Goal: Answer question/provide support: Answer question/provide support

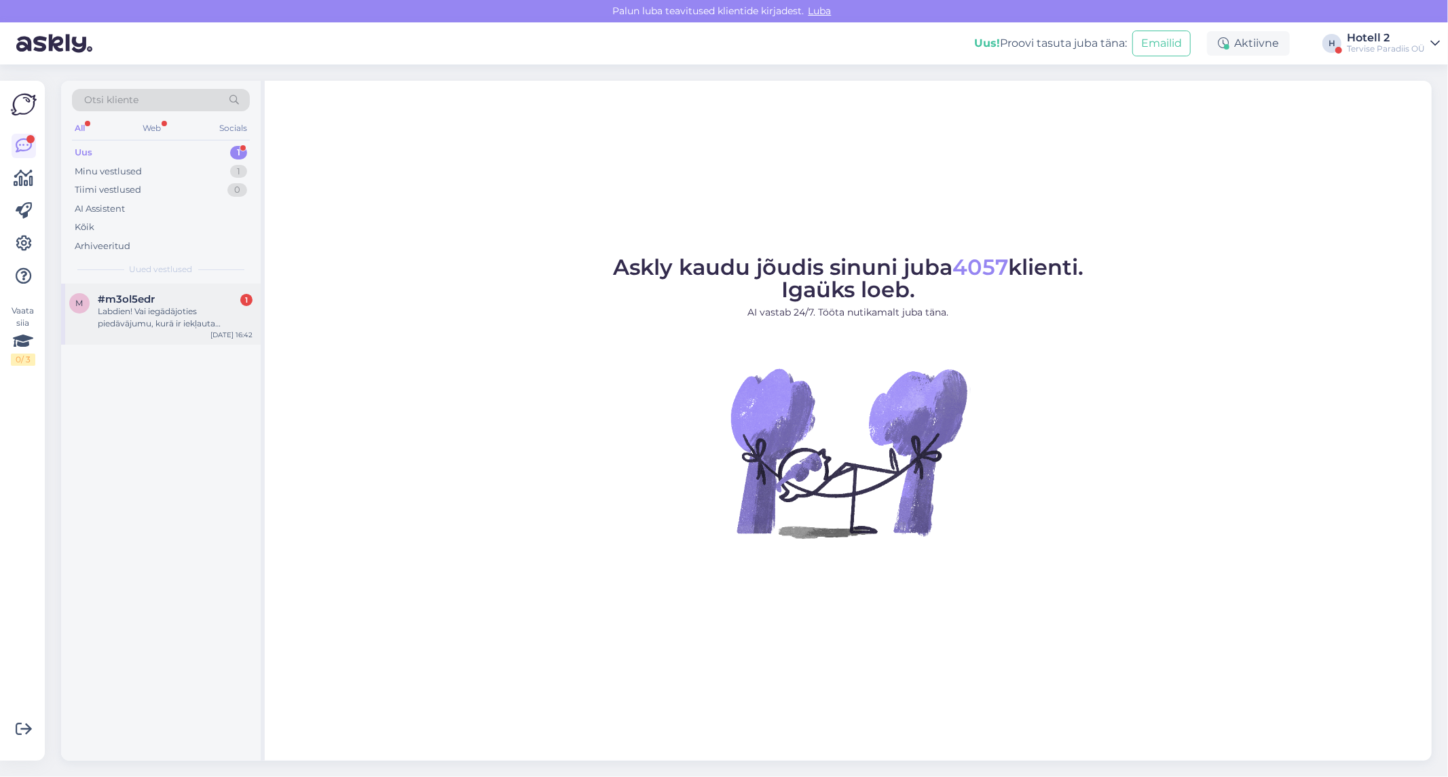
click at [201, 303] on div "#m3ol5edr 1" at bounding box center [175, 299] width 155 height 12
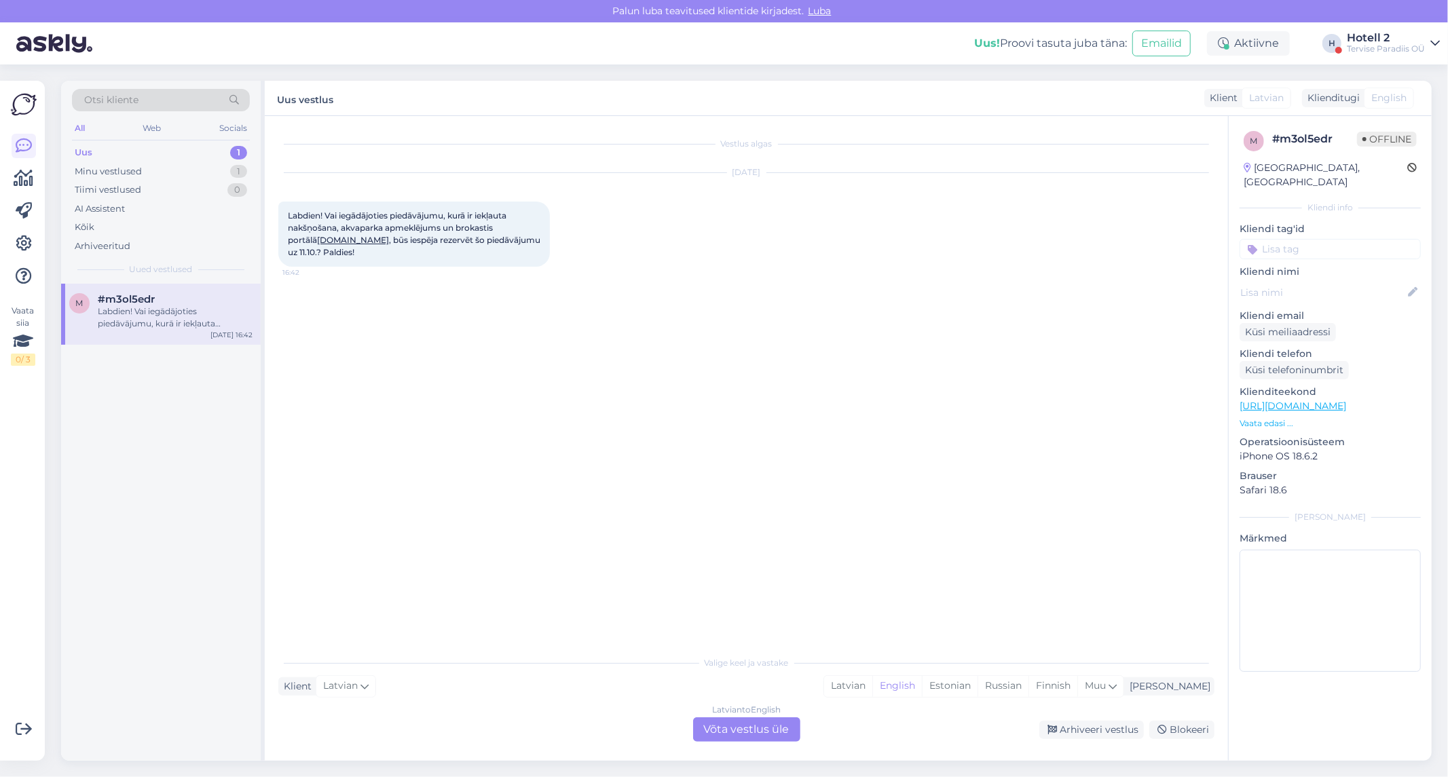
click at [786, 725] on div "Latvian to English Võta vestlus üle" at bounding box center [746, 729] width 107 height 24
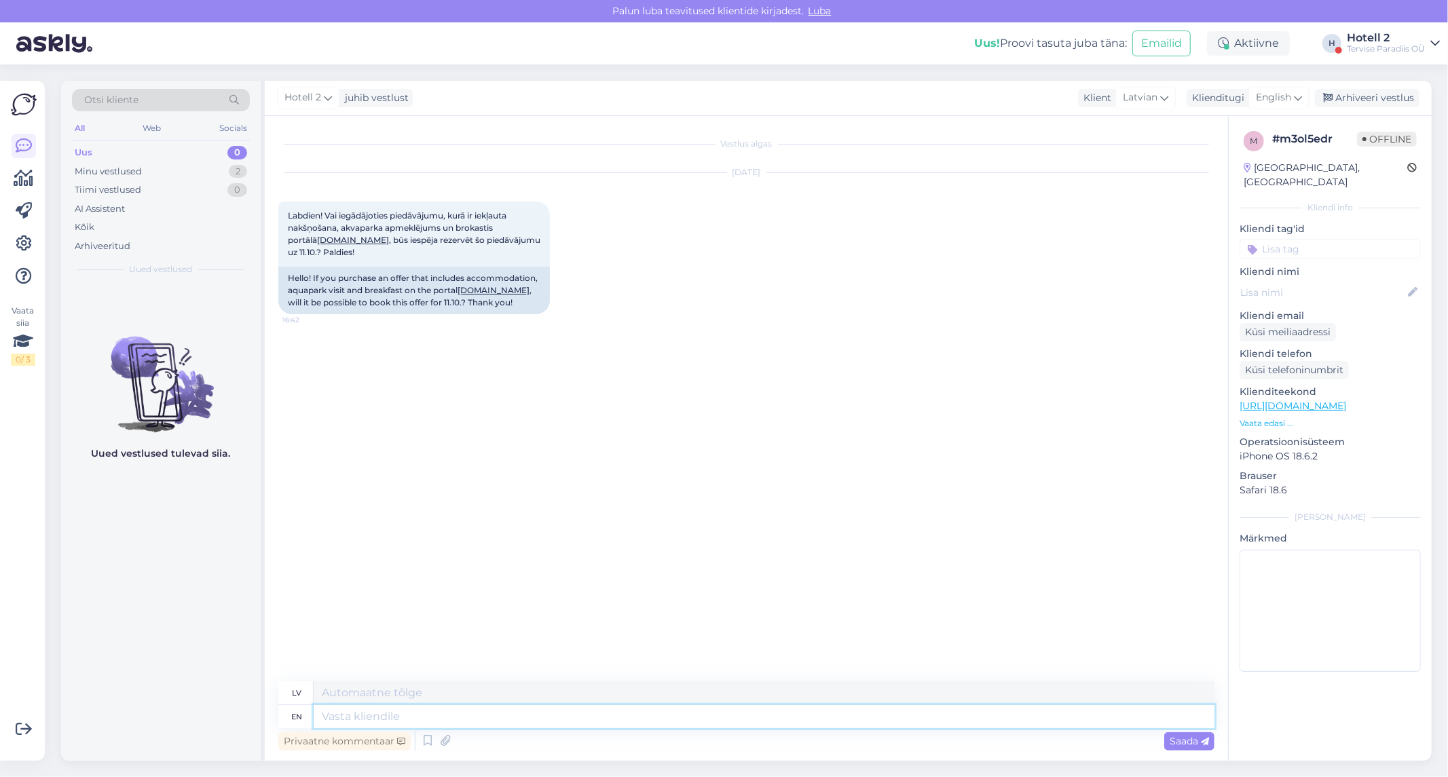
click at [479, 713] on textarea at bounding box center [764, 716] width 901 height 23
type textarea "h"
type textarea "Hello"
type textarea "Sveiki"
type textarea "Hello!"
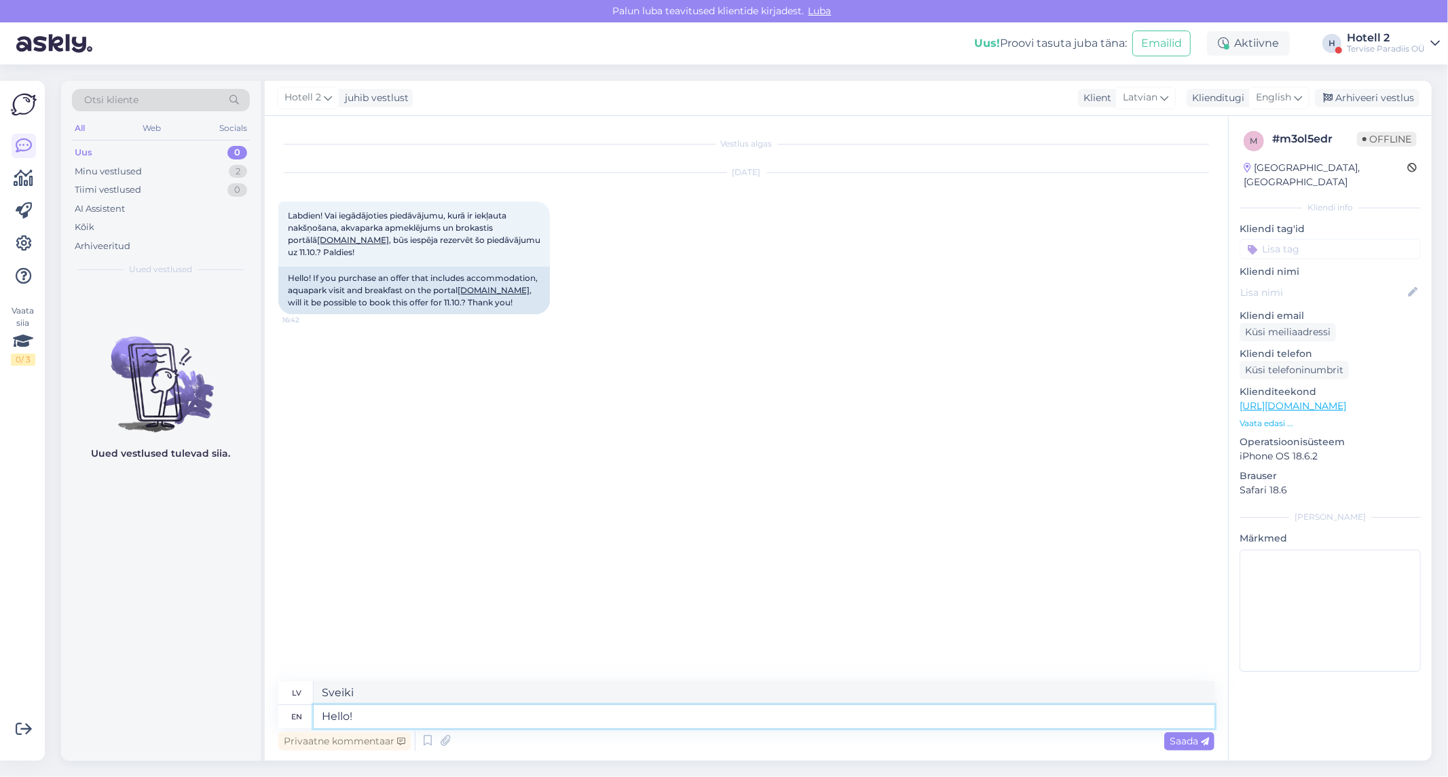
type textarea "Sveiki!"
type textarea "Hello! We"
type textarea "Sveiki! Mēs"
type textarea "Hello! We can't"
type textarea "Sveiki! Mēs nevaram"
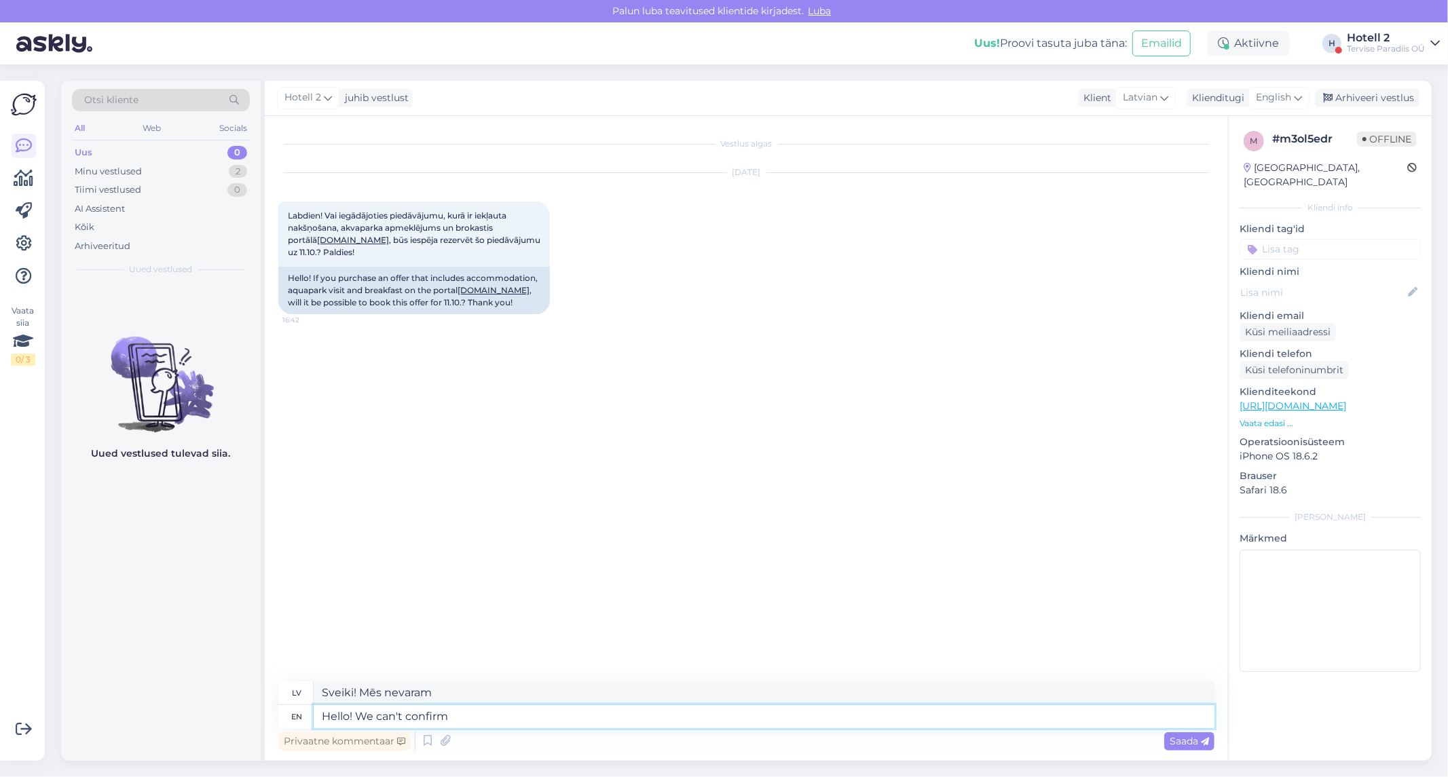
type textarea "Hello! We can't confirm"
type textarea "Sveiki! Mēs nevaram apstiprināt"
type textarea "Hello! We can't confirm anything h"
type textarea "Sveiki! Mēs neko nevaram apstiprināt."
type textarea "Hello! We can't confirm anything here, if"
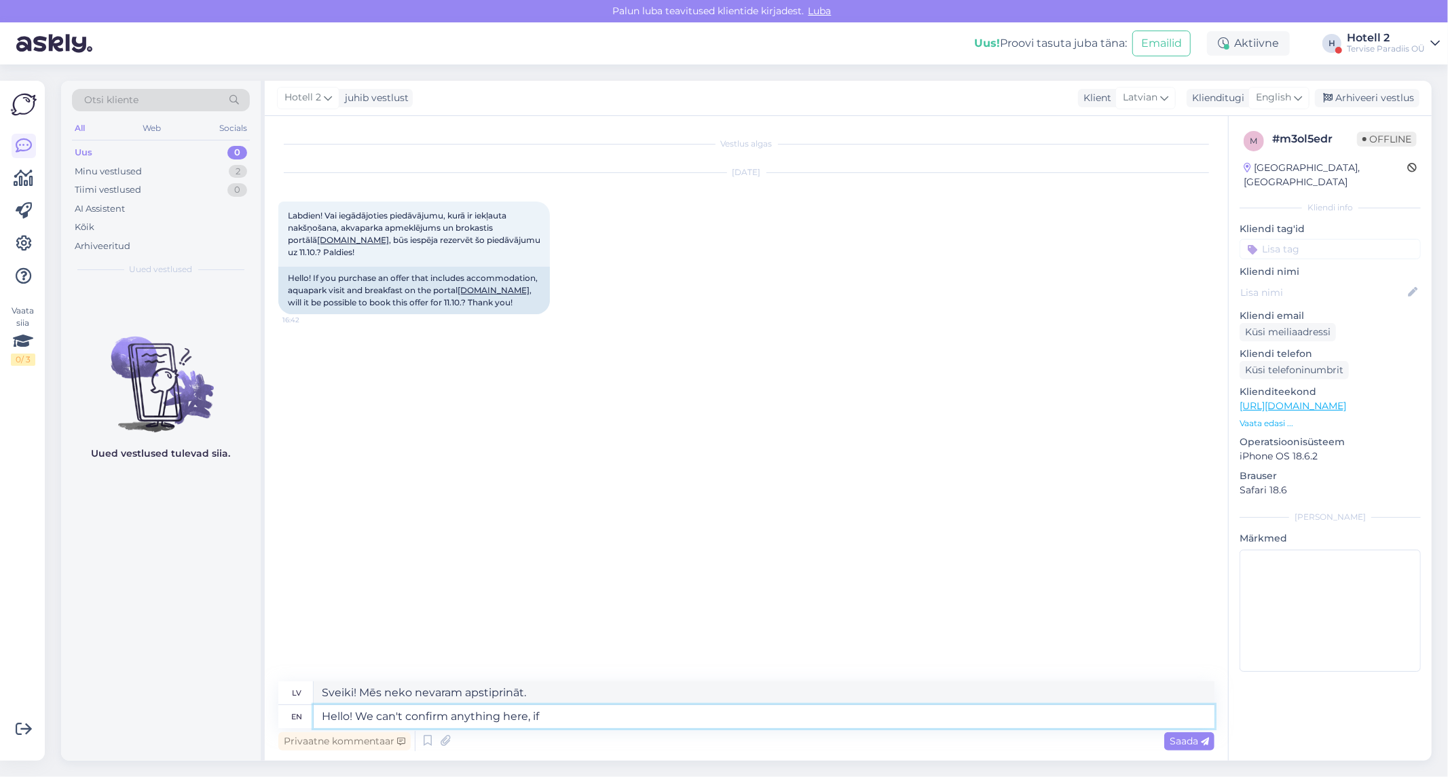
type textarea "Sveiki! Mēs šeit neko nevaram apstiprināt, ja"
type textarea "Hello! We can't confirm anything here, if it s"
type textarea "Sveiki! Mēs šeit neko nevaram apstiprināt, ja tas tā ir"
type textarea "Hello! We can't confirm anything here, if it says"
type textarea "Sveiki! Mēs neko nevaram apstiprināt, ja tur teikts"
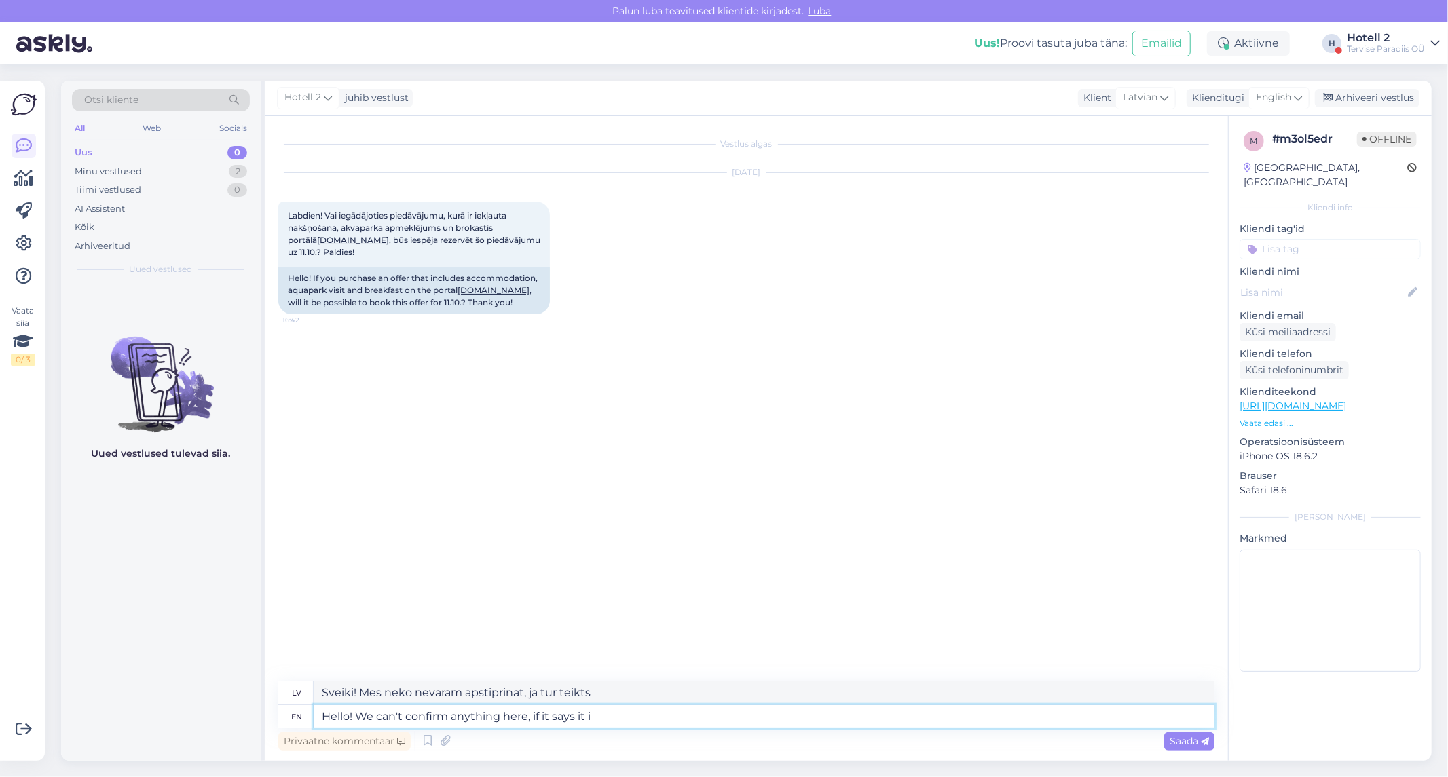
type textarea "Hello! We can't confirm anything here, if it says it is"
type textarea "Sveiki! Mēs neko nevaram apstiprināt, ja tā teikts."
type textarea "Hello! We can't confirm anything here, if it says it is"
type textarea "Sveiki! Mēs neko nevaram apstiprināt, ja tur teikts, ka tā ir."
type textarea "Hello! We can't confirm anything here, if it says it is possible a"
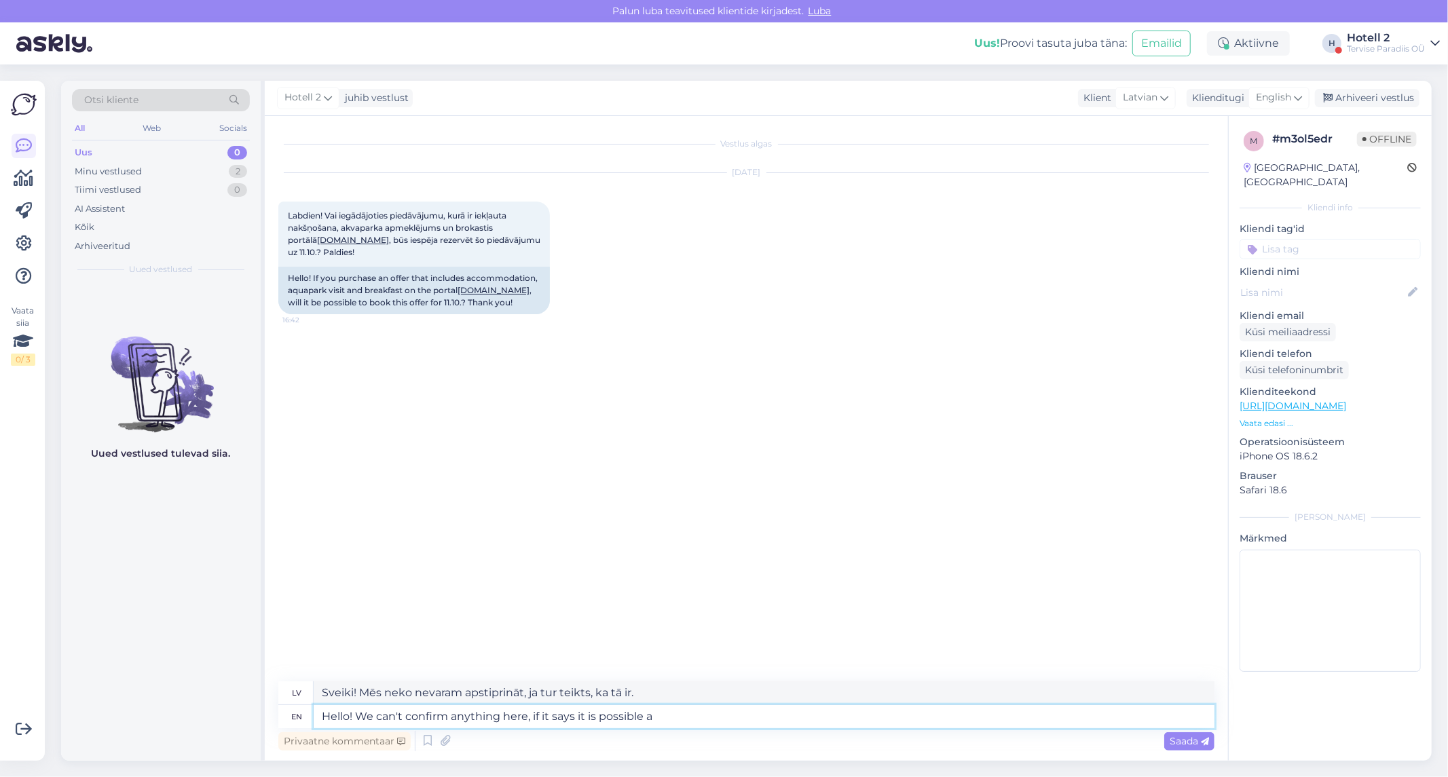
type textarea "Sveiki! Mēs neko nevaram apstiprināt, ja tiek apgalvots, ka tas ir iespējams."
type textarea "Hello! We can't confirm anything here, if it says it is possible and i"
type textarea "Sveiki! Mēs šeit neko nevaram apstiprināt, ja tiek apgalvots, ka tas ir iespēja…"
type textarea "Hello! We can't confirm anything here, if it says it is possible and it"
type textarea "Sveiki! Mēs šeit neko nevaram apstiprināt, ja tiek apgalvots, ka tas ir iespēja…"
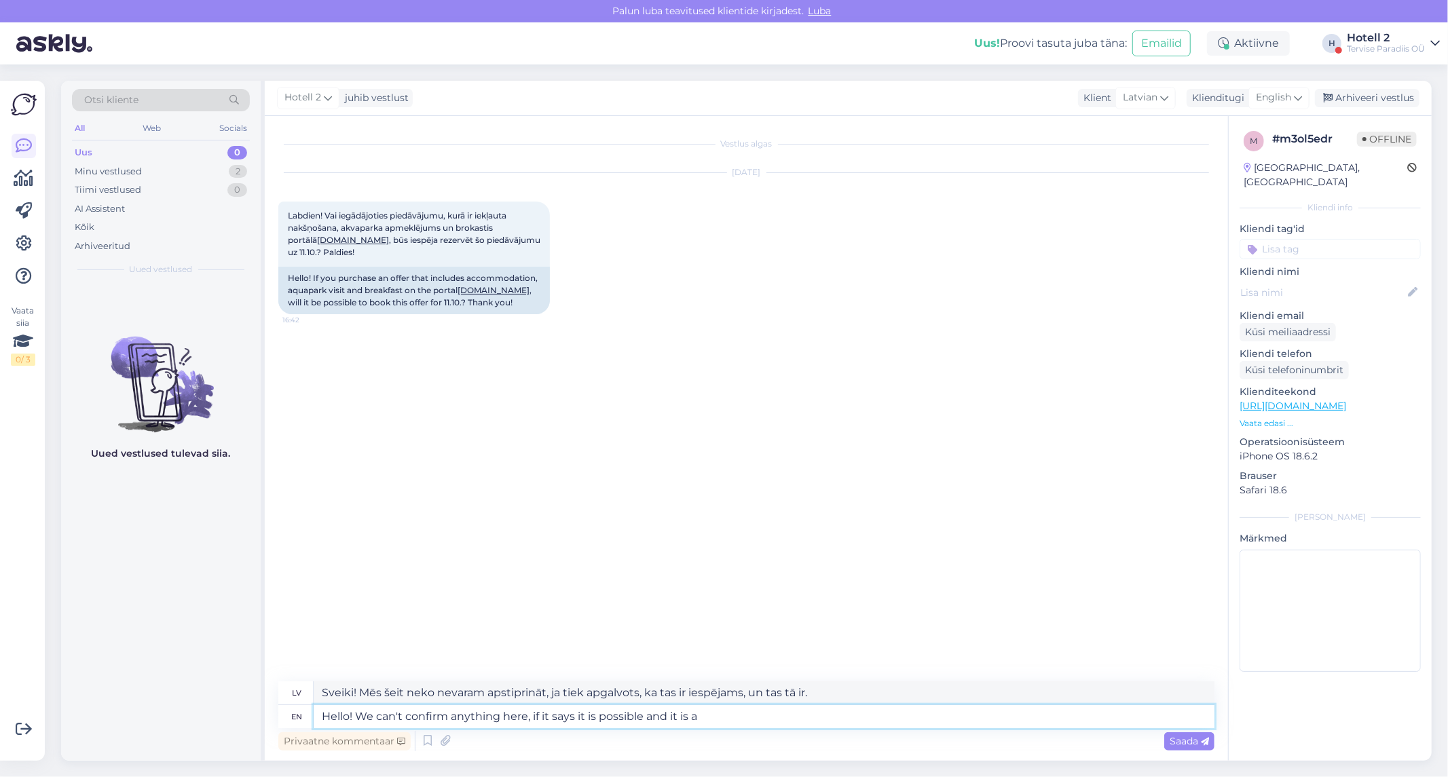
type textarea "Hello! We can't confirm anything here, if it says it is possible and it is a"
type textarea "Sveiki! Mēs šeit neko nevaram apstiprināt, ja tiek apgalvots, ka tas ir iespēja…"
type textarea "Hello! We can't confirm anything here, if it says it is possible and it is a sa…"
type textarea "Sveiki! Mēs šeit neko nevaram apstiprināt, ja tiek teikts, ka tas ir iespējams,…"
type textarea "Hello! We can't confirm anything here, if it says it is possible and it is a sa…"
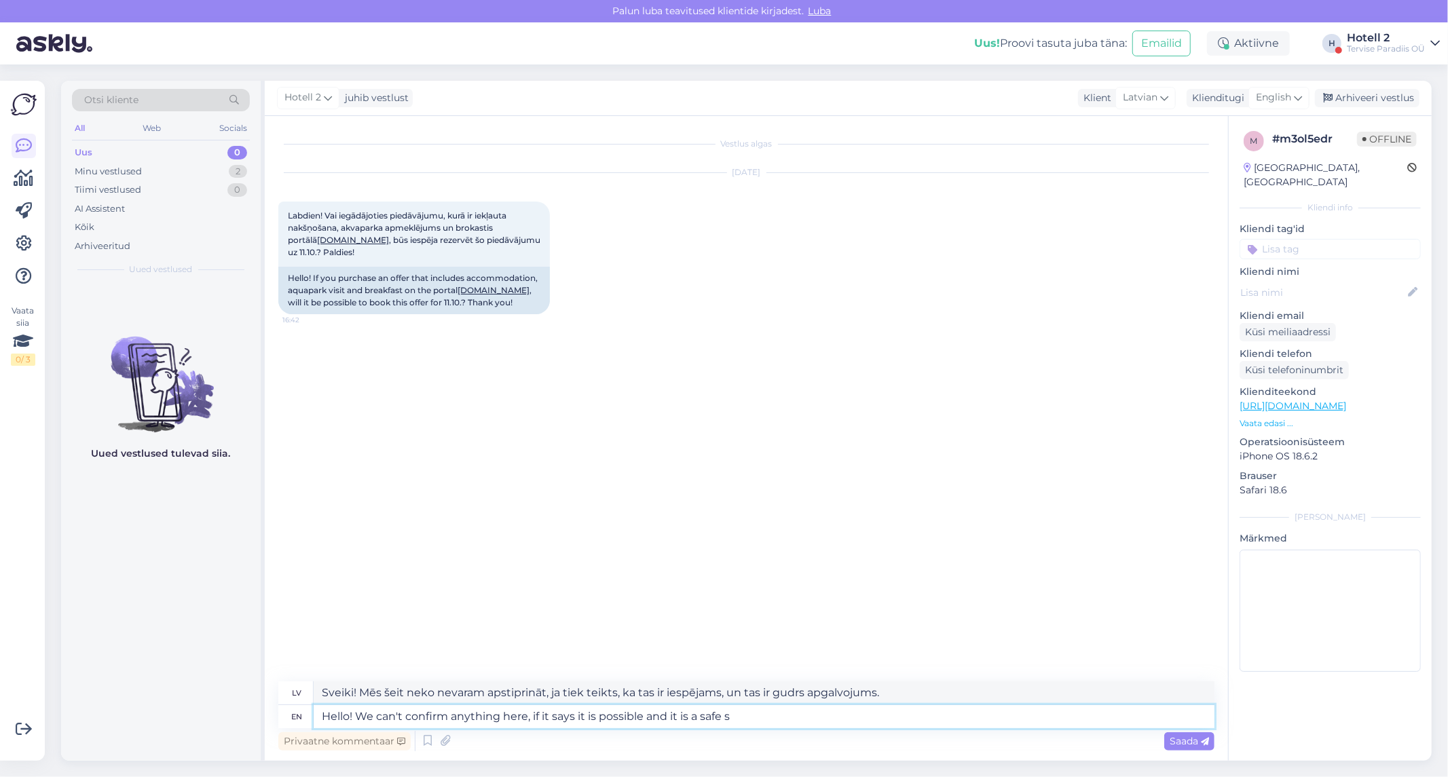
type textarea "Sveiki! Mēs šeit neko nevaram apstiprināt, ja tiek apgalvots, ka tas ir iespēja…"
type textarea "Hello! We can't confirm anything here, if it says it is possible and it is a sa…"
type textarea "Sveiki! Mēs neko nevaram apstiprināt, ja tiek apgalvots, ka tas ir iespējams un…"
type textarea "Hello! We can't confirm anything here, if it says it is possible and it is a sa…"
type textarea "Sveiki! Mēs šeit neko nevaram apstiprināt, ja tiek apgalvots, ka tas ir iespēja…"
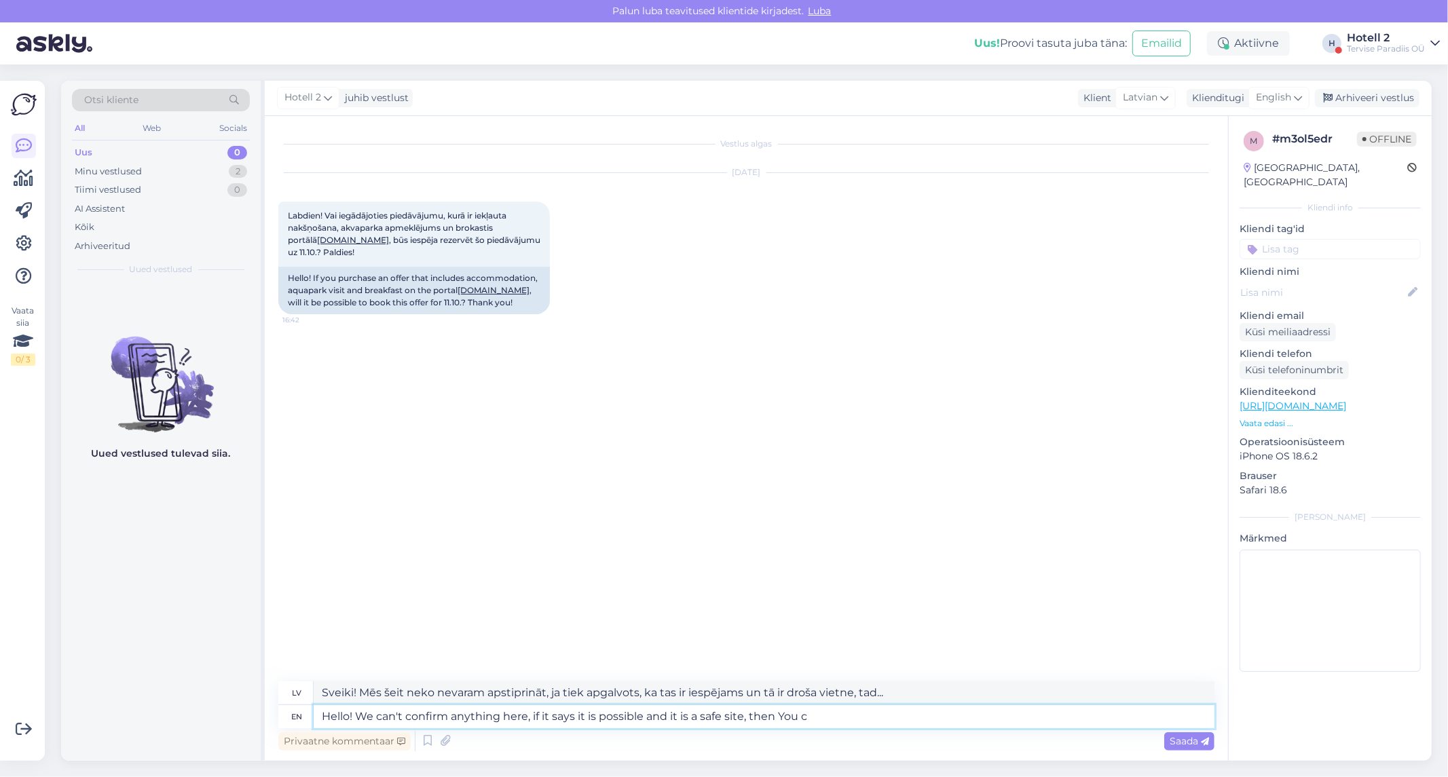
type textarea "Hello! We can't confirm anything here, if it says it is possible and it is a sa…"
type textarea "Sveiki! Mēs šeit neko nevaram apstiprināt, ja tiek apgalvots, ka tas ir iespēja…"
type textarea "Hello! We can't confirm anything here, if it says it is possible and it is a sa…"
type textarea "Sveiki! Mēs šeit neko nevaram apstiprināt, ja tiek apgalvots, ka tas ir iespēja…"
type textarea "Hello! We can't confirm anything here, if it says it is possible and it is a sa…"
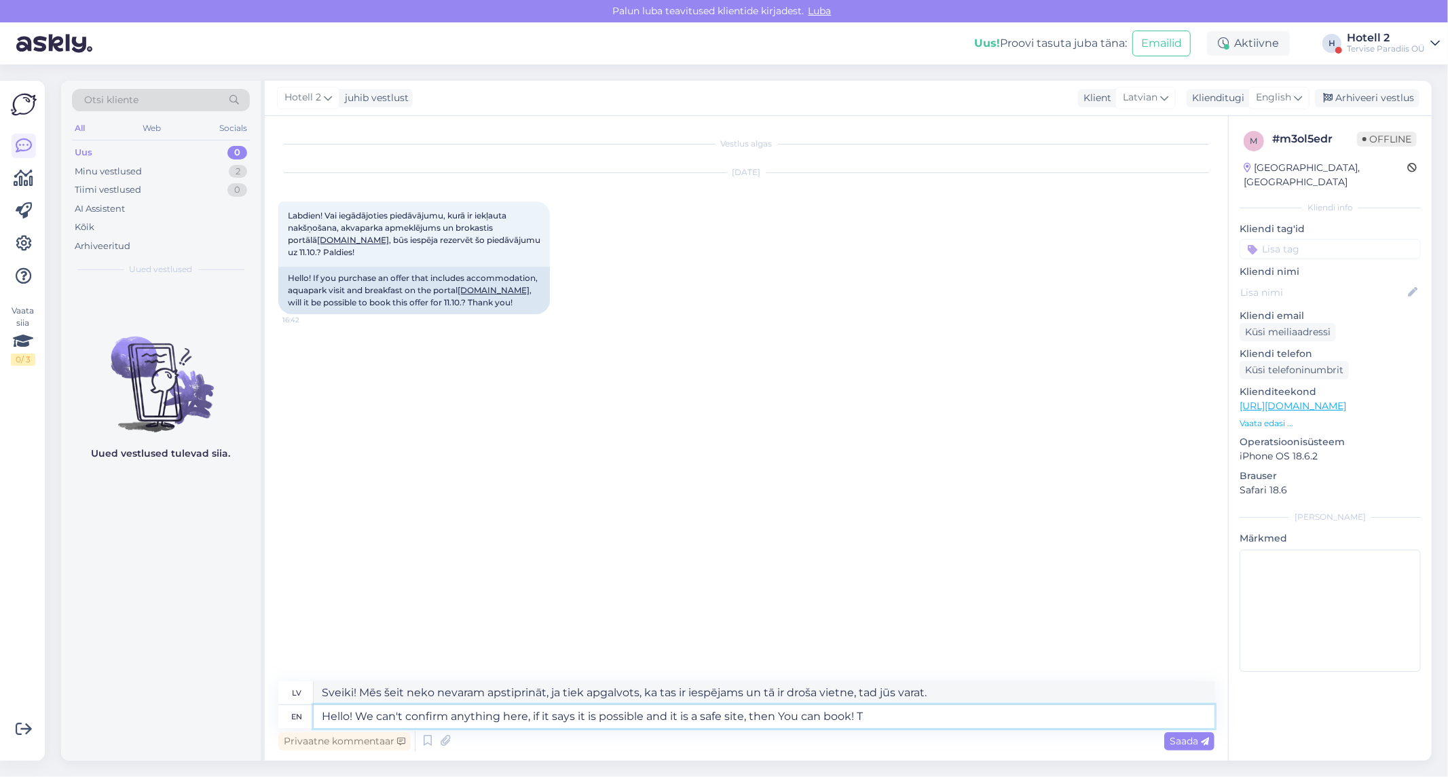
type textarea "Sveiki! Mēs šeit neko nevaram apstiprināt, ja tiek apgalvots, ka tas ir iespēja…"
type textarea "Hello! We can't confirm anything here, if it says it is possible and it is a sa…"
type textarea "Sveiki! Mēs šeit neko nevaram apstiprināt, ja tiek apgalvots, ka tas ir iespēja…"
type textarea "Hello! We can't confirm anything here, if it says it is possible and it is a sa…"
type textarea "Sveiki! Mēs šeit neko nevaram apstiprināt, ja tiek apgalvots, ka tas ir iespēja…"
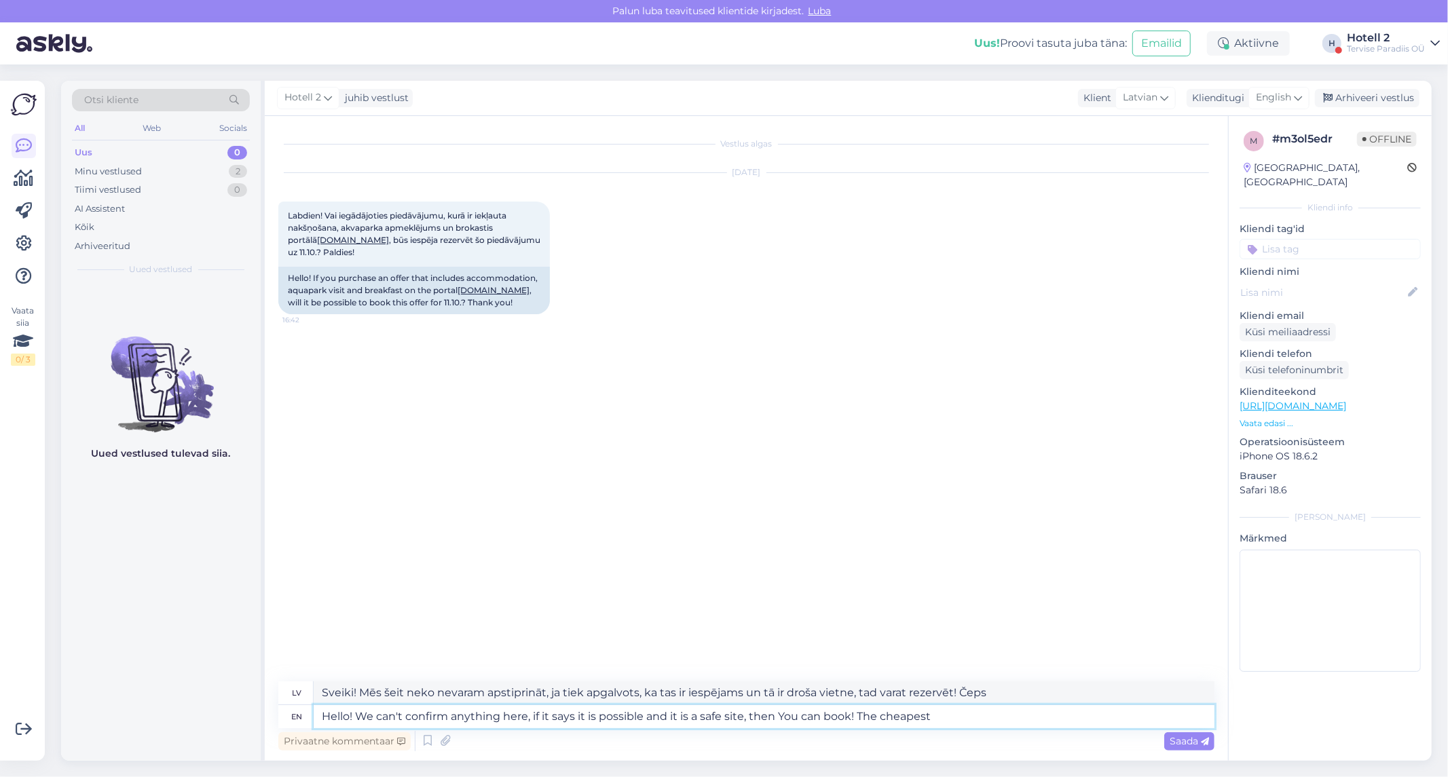
type textarea "Hello! We can't confirm anything here, if it says it is possible and it is a sa…"
type textarea "Sveiki! Mēs šeit neko nevaram apstiprināt, ja tiek apgalvots, ka tas ir iespēja…"
type textarea "Hello! We can't confirm anything here, if it says it is possible and it is a sa…"
type textarea "Sveiki! Mēs šeit neko nevaram apstiprināt, ja tiek apgalvots, ka tas ir iespēja…"
type textarea "Hello! We can't confirm anything here, if it says it is possible and it is a sa…"
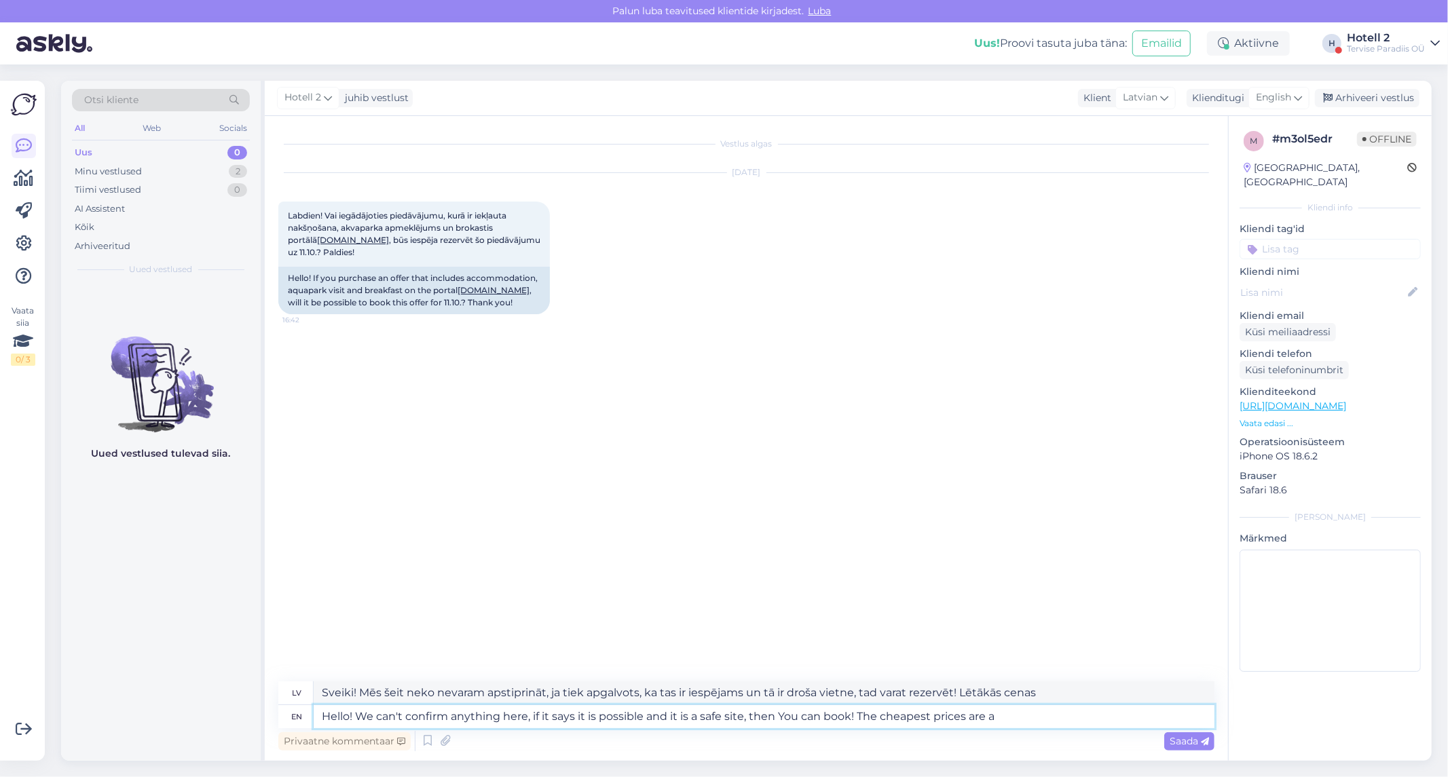
type textarea "Sveiki! Mēs šeit neko nevaram apstiprināt, ja tiek apgalvots, ka tas ir iespēja…"
type textarea "Hello! We can't confirm anything here, if it says it is possible and it is a sa…"
type textarea "Sveiki! Mēs šeit neko nevaram apstiprināt, ja tiek apgalvots, ka tas ir iespēja…"
type textarea "Hello! We can't confirm anything here, if it says it is possible and it is a sa…"
type textarea "Sveiki! Mēs šeit neko nevaram apstiprināt, ja tiek apgalvots, ka tas ir iespēja…"
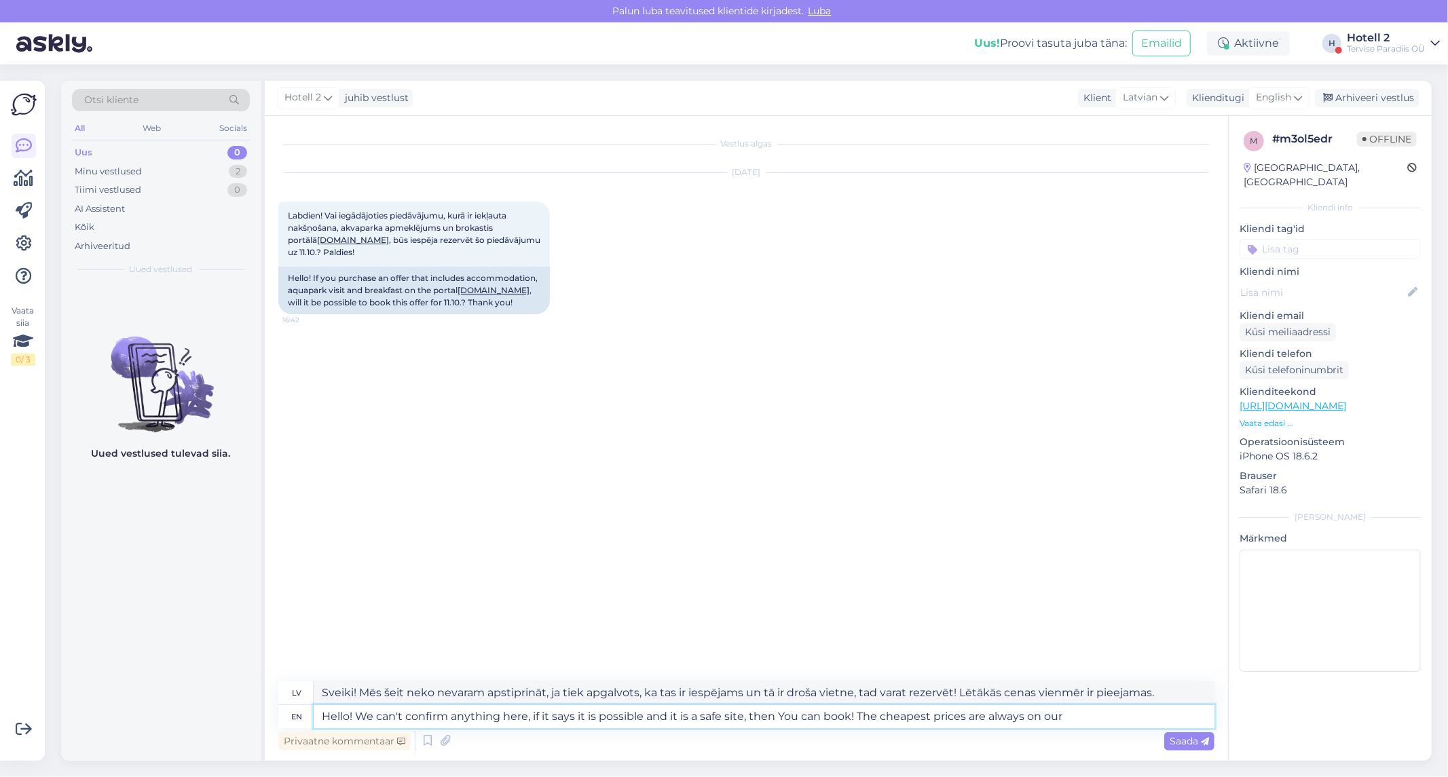
type textarea "Hello! We can't confirm anything here, if it says it is possible and it is a sa…"
type textarea "Sveiki! Mēs šeit neko nevaram apstiprināt, ja tiek apgalvots, ka tas ir iespēja…"
paste textarea "[URL][DOMAIN_NAME]"
type textarea "Hello! We can't confirm anything here, if it says it is possible and it is a sa…"
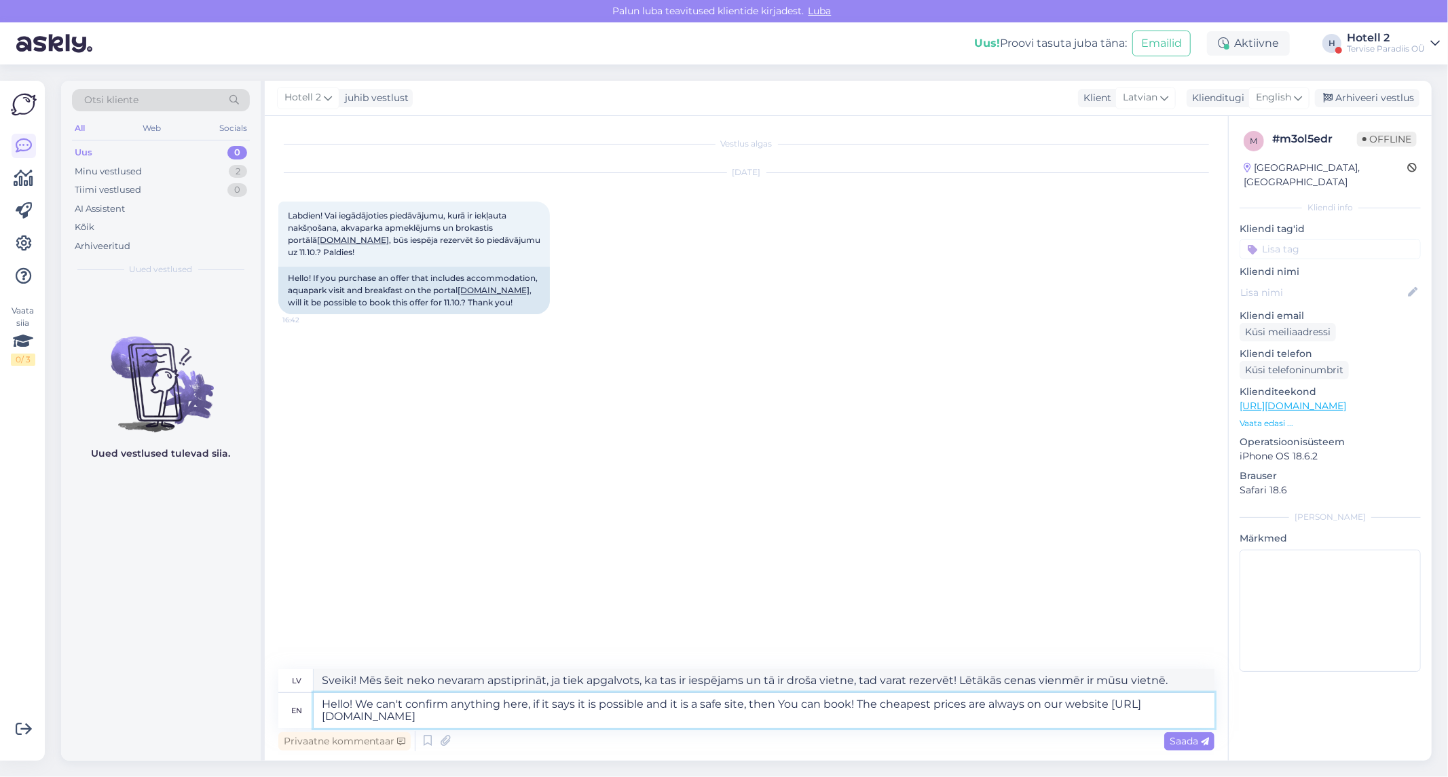
type textarea "Sveiki! Mēs šeit neko nevaram apstiprināt, ja tiek apgalvots, ka tas ir iespēja…"
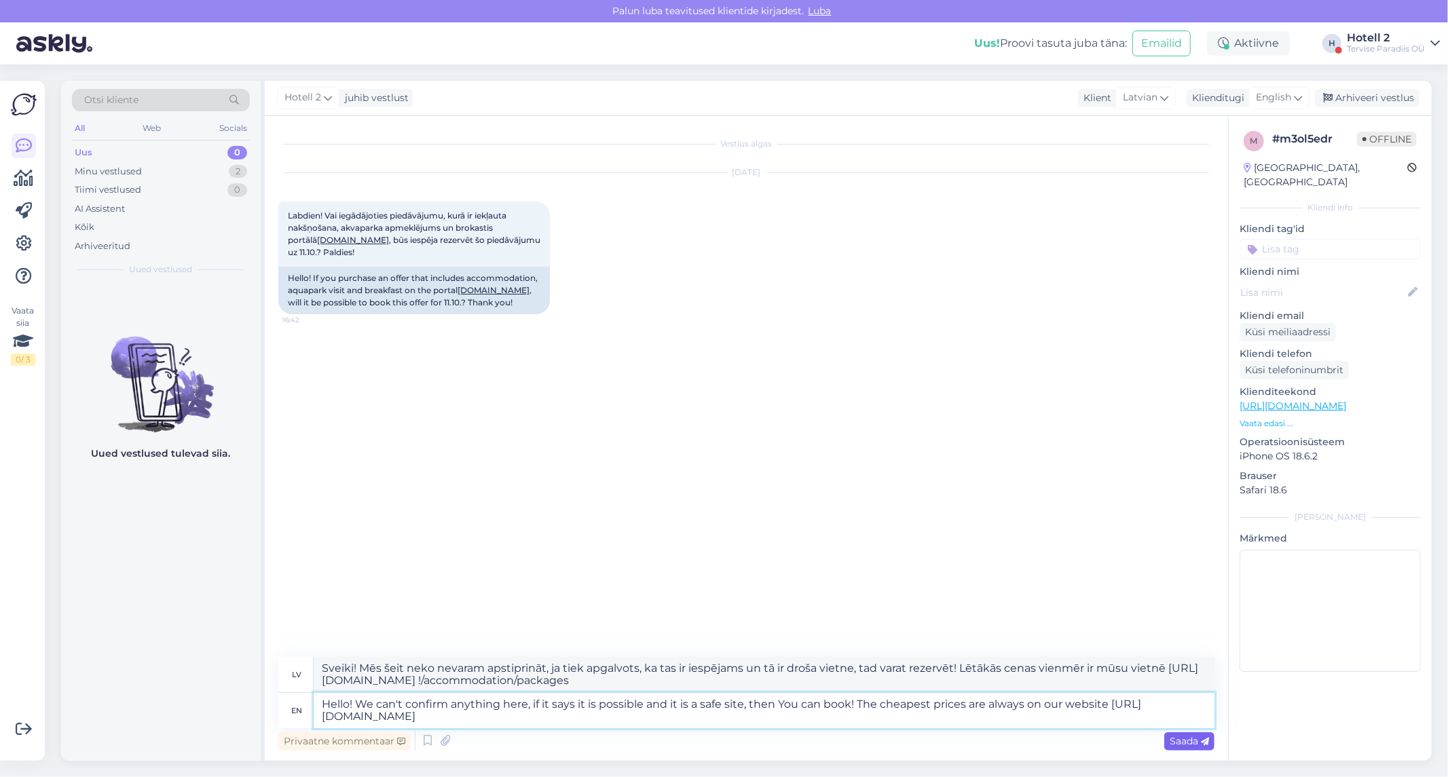
type textarea "Hello! We can't confirm anything here, if it says it is possible and it is a sa…"
click at [1172, 742] on span "Saada" at bounding box center [1189, 741] width 39 height 12
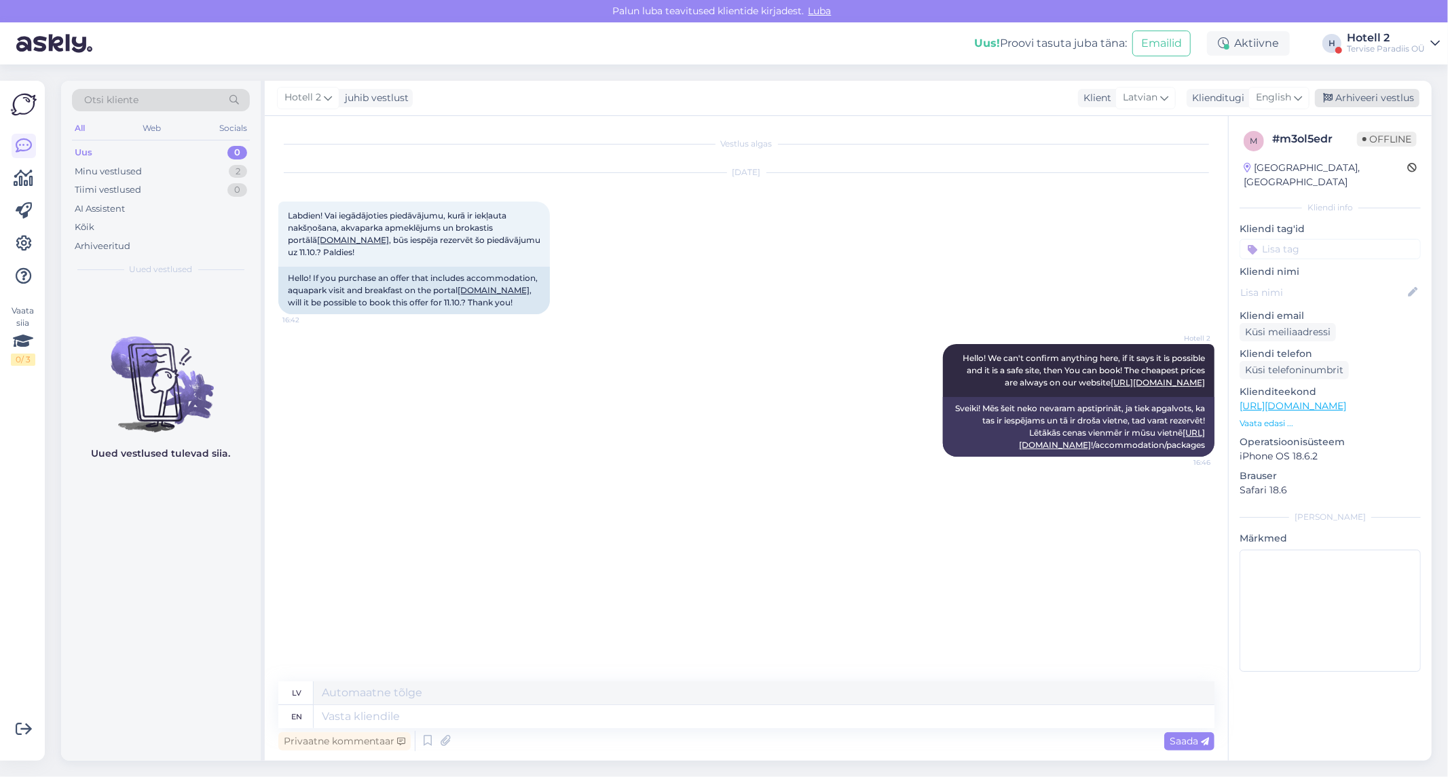
click at [1362, 98] on div "Arhiveeri vestlus" at bounding box center [1367, 98] width 105 height 18
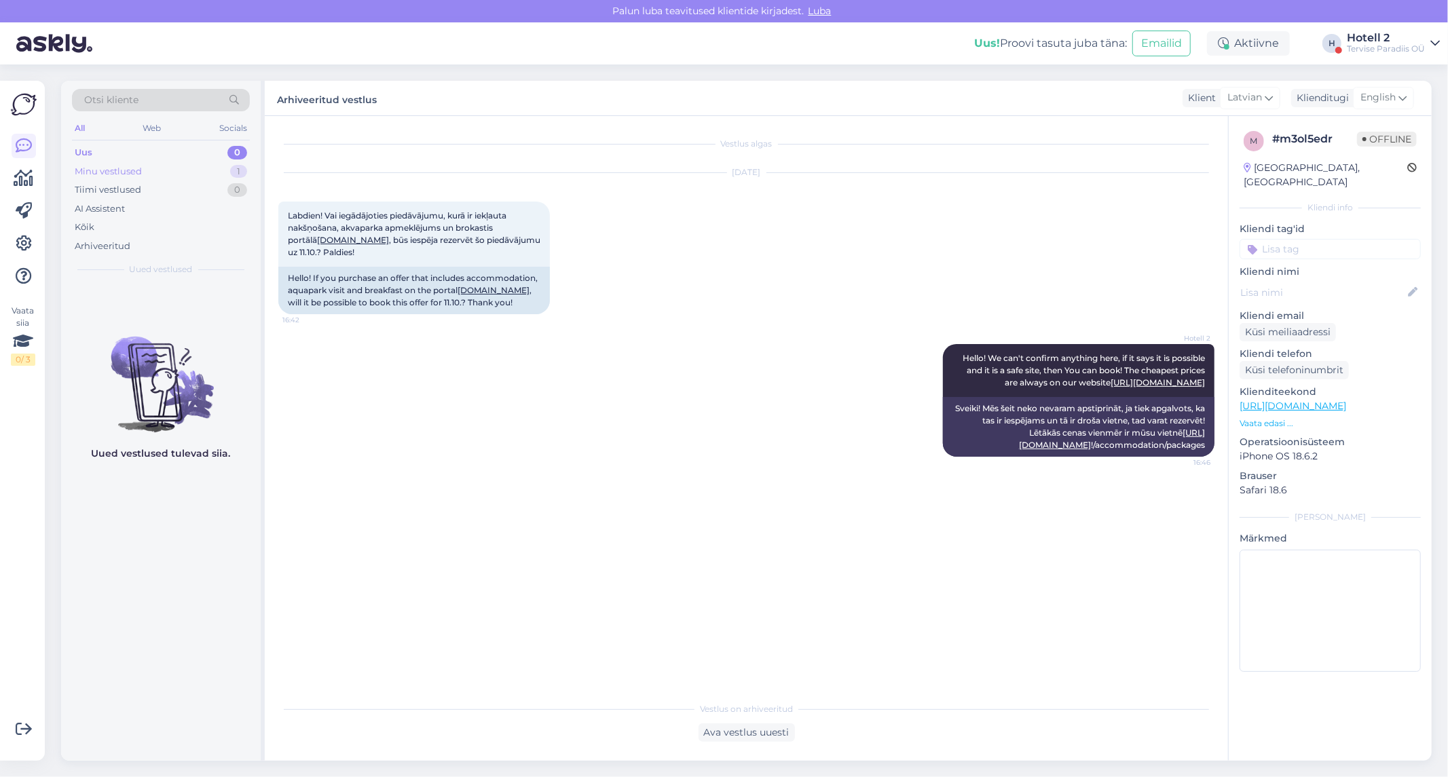
click at [225, 170] on div "Minu vestlused 1" at bounding box center [161, 171] width 178 height 19
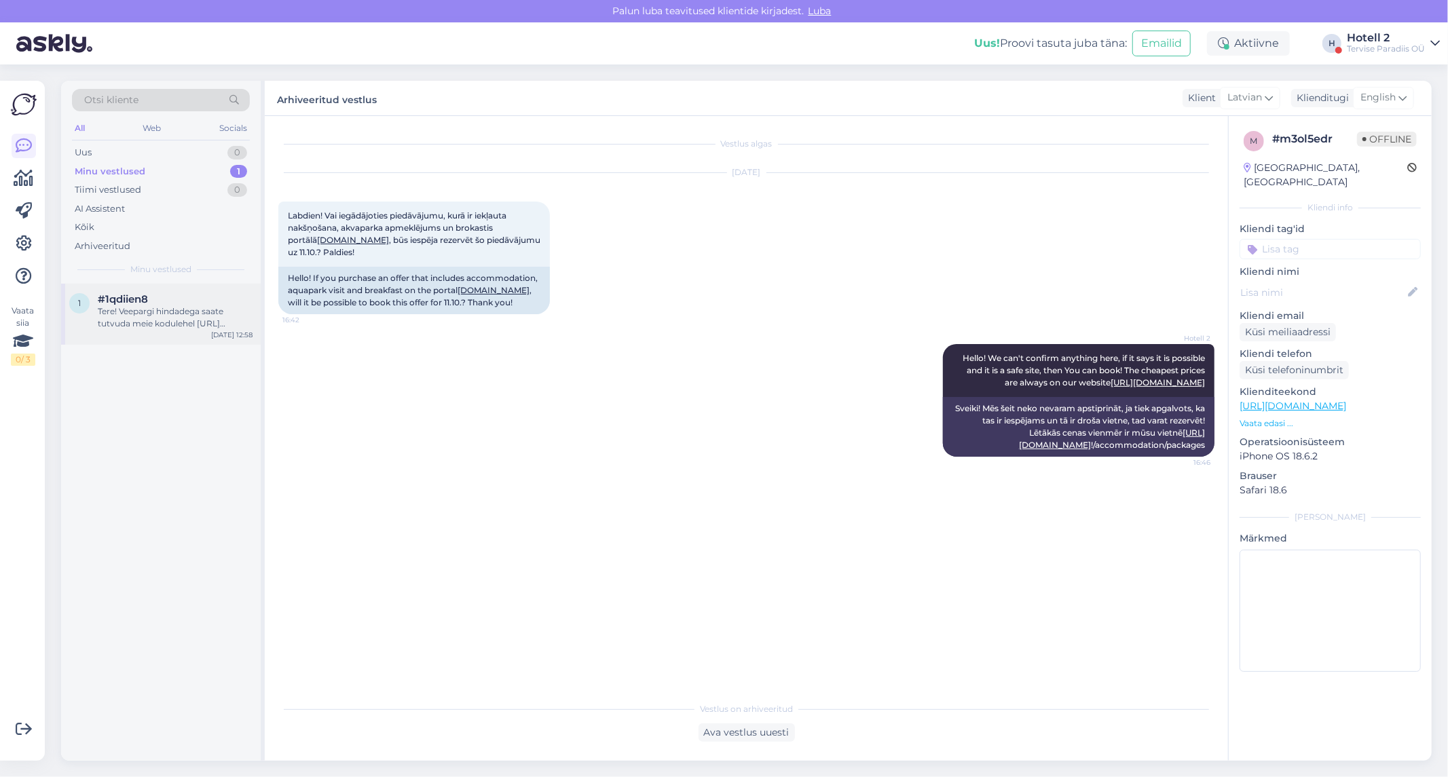
click at [221, 309] on div "Tere! Veepargi hindadega saate tutvuda meie kodulehel [URL][DOMAIN_NAME]" at bounding box center [175, 317] width 155 height 24
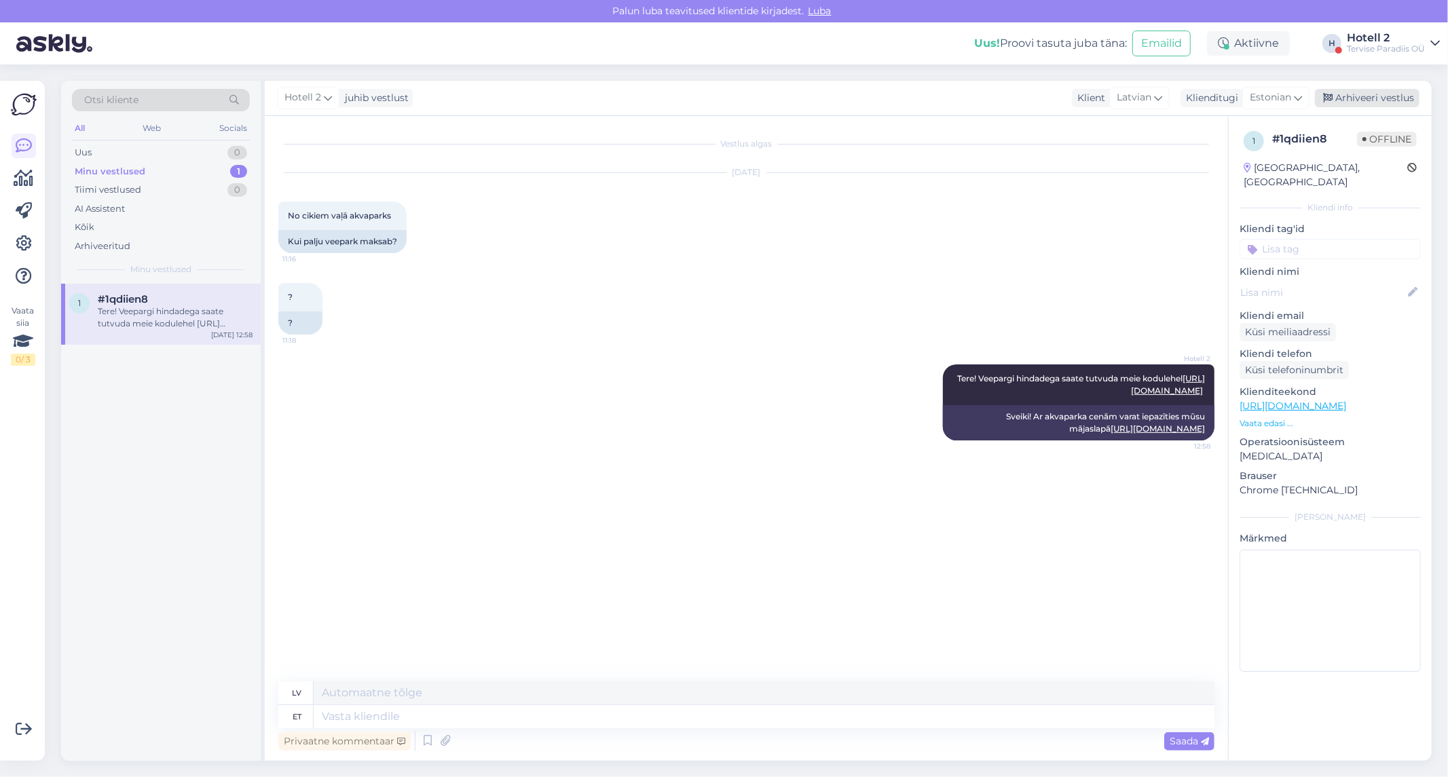
click at [1378, 98] on div "Arhiveeri vestlus" at bounding box center [1367, 98] width 105 height 18
